Goal: Information Seeking & Learning: Find specific fact

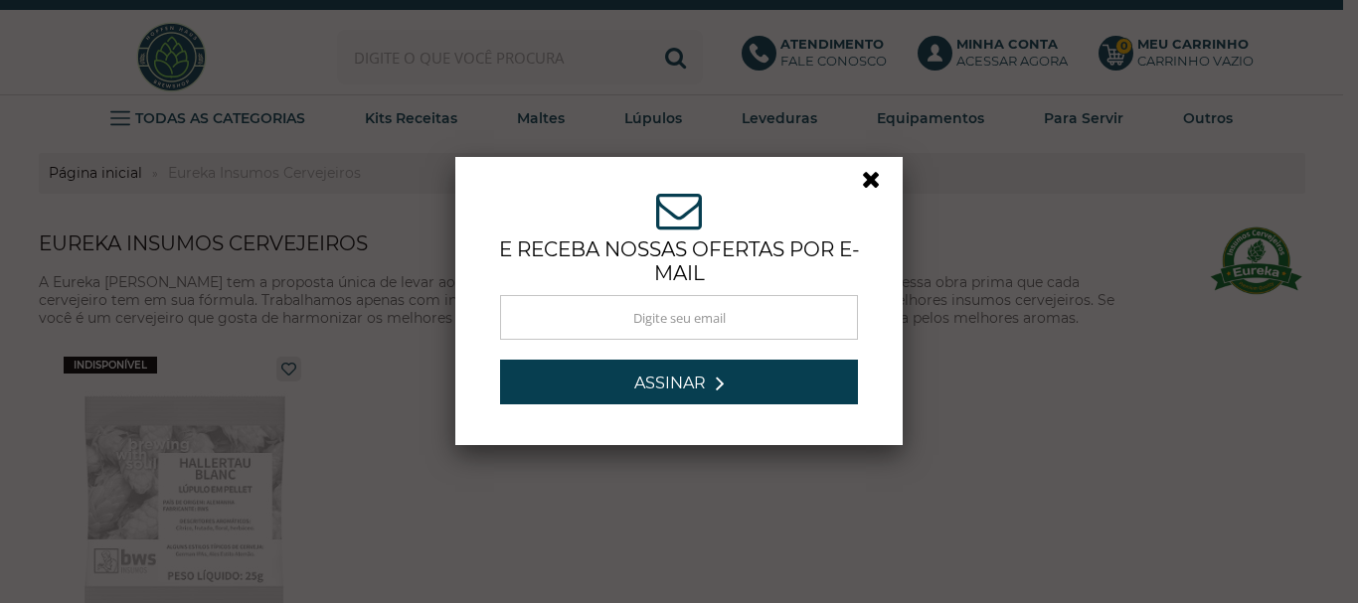
click at [871, 178] on link at bounding box center [880, 185] width 36 height 36
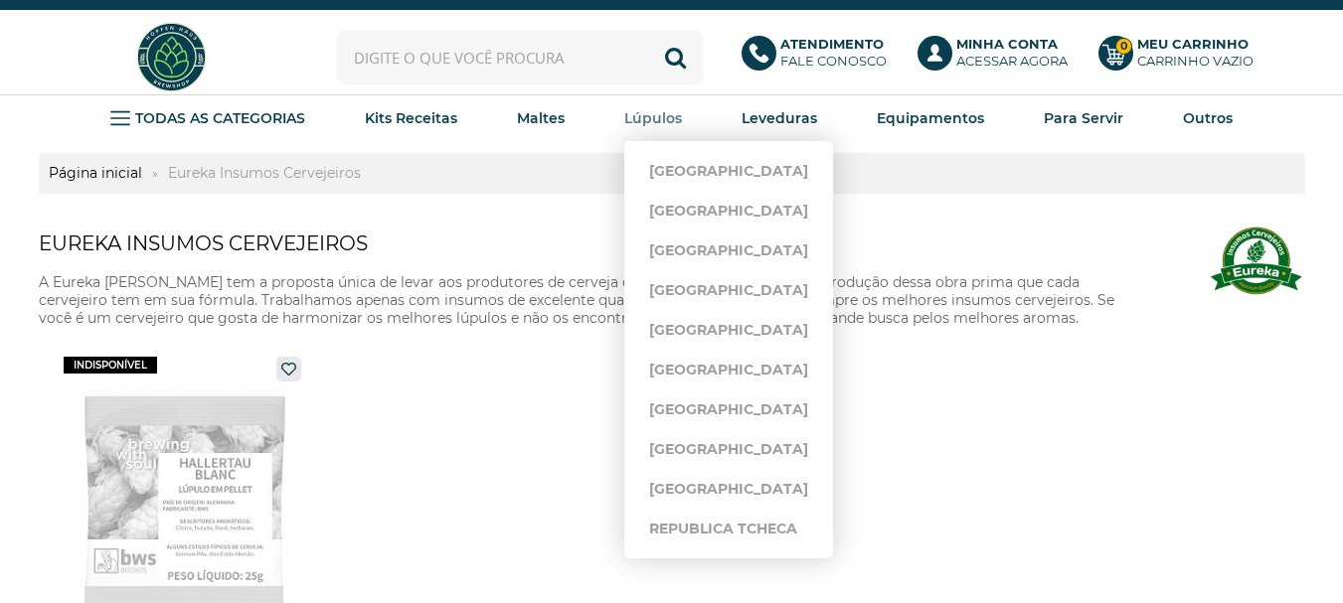
click at [661, 120] on strong "Lúpulos" at bounding box center [653, 118] width 58 height 18
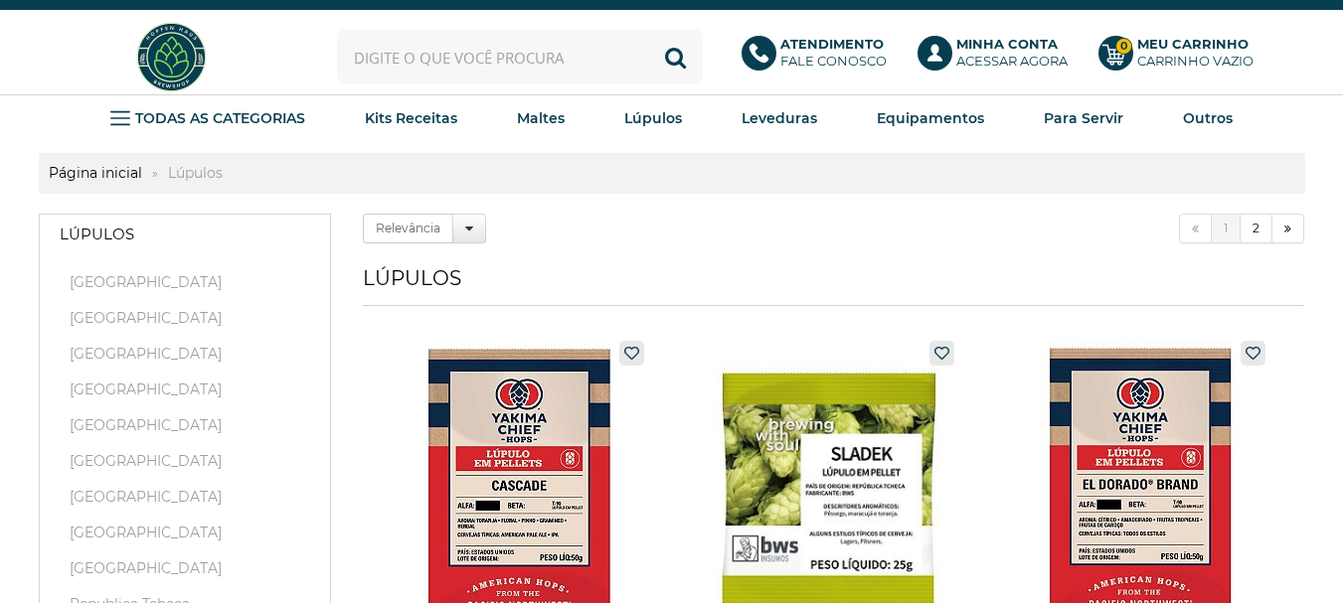
click at [237, 171] on ul "Página inicial Lúpulos" at bounding box center [672, 173] width 1266 height 21
click at [448, 53] on input "text" at bounding box center [520, 57] width 366 height 55
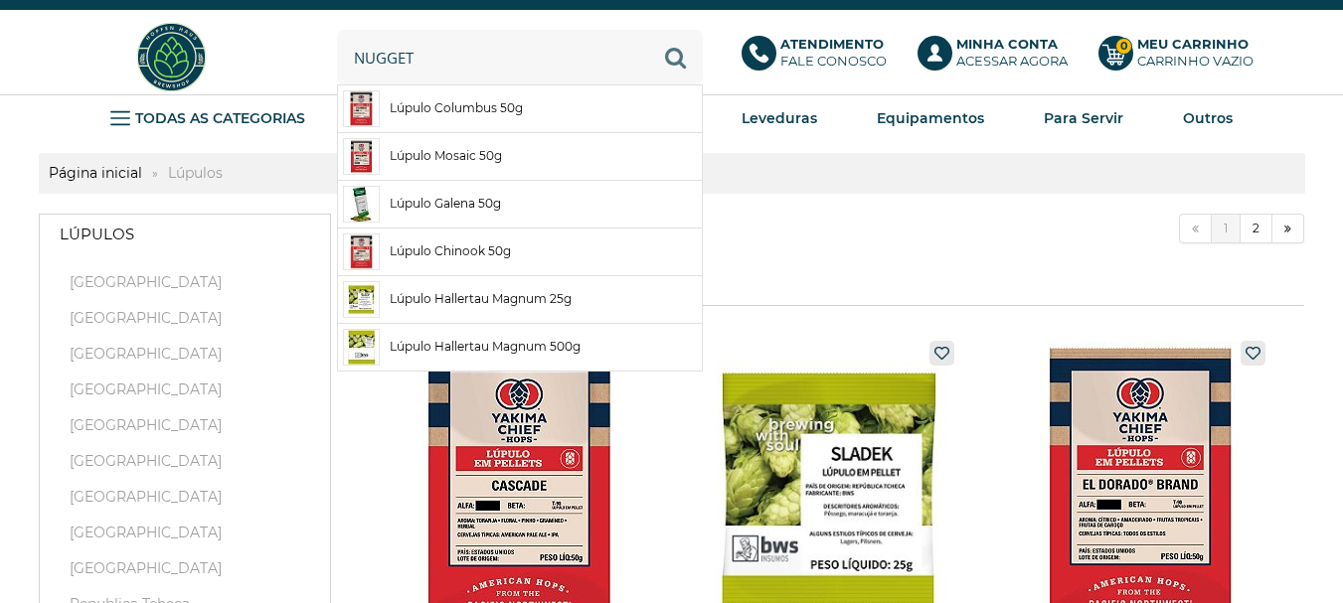
type input "nugget"
click at [677, 49] on button "Buscar" at bounding box center [675, 57] width 55 height 55
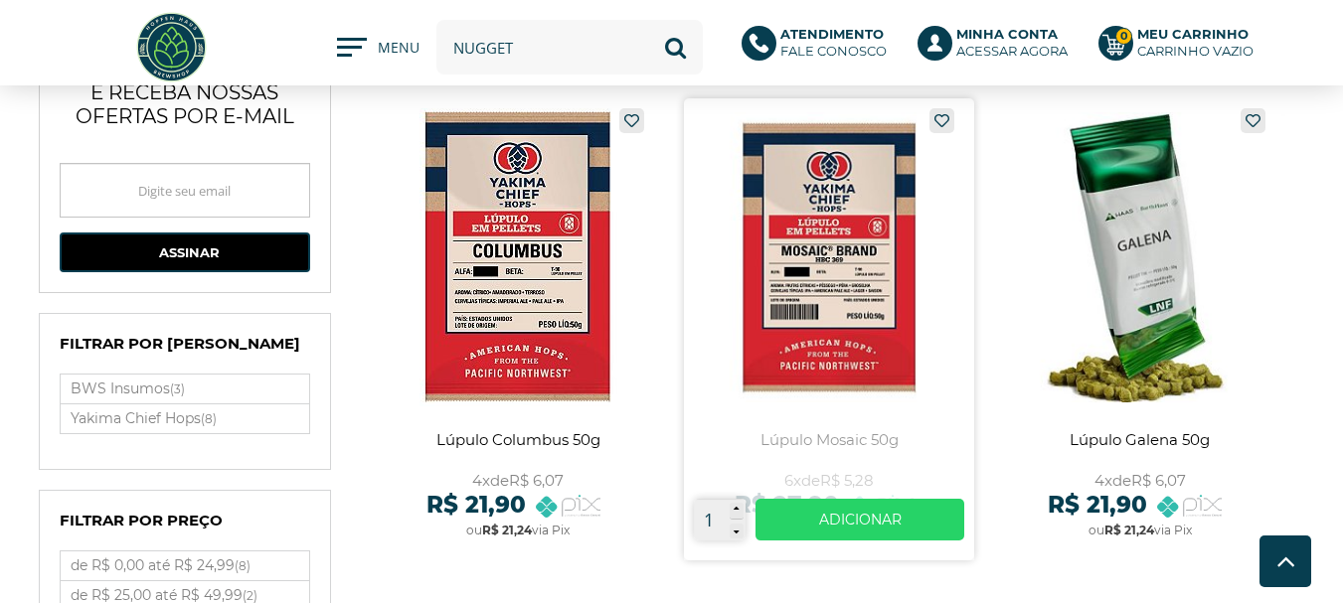
scroll to position [99, 0]
